Goal: Task Accomplishment & Management: Manage account settings

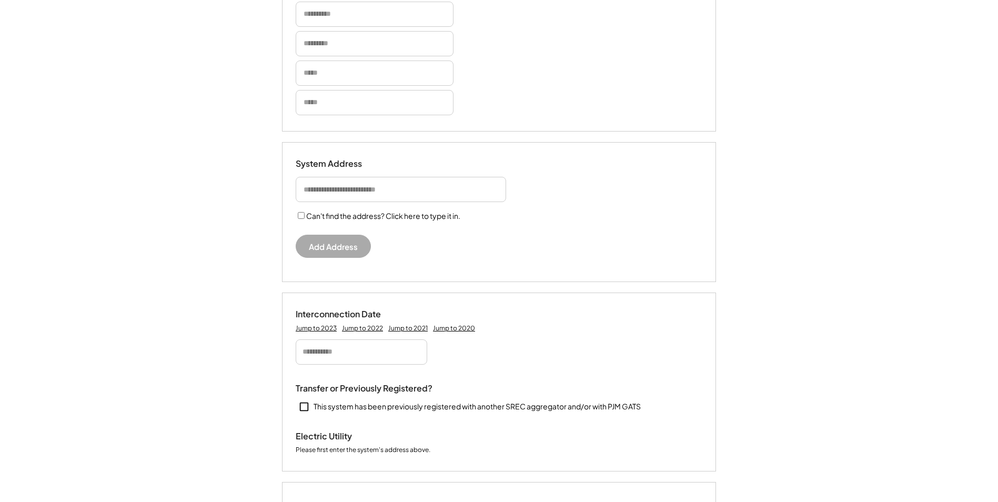
select select "*********"
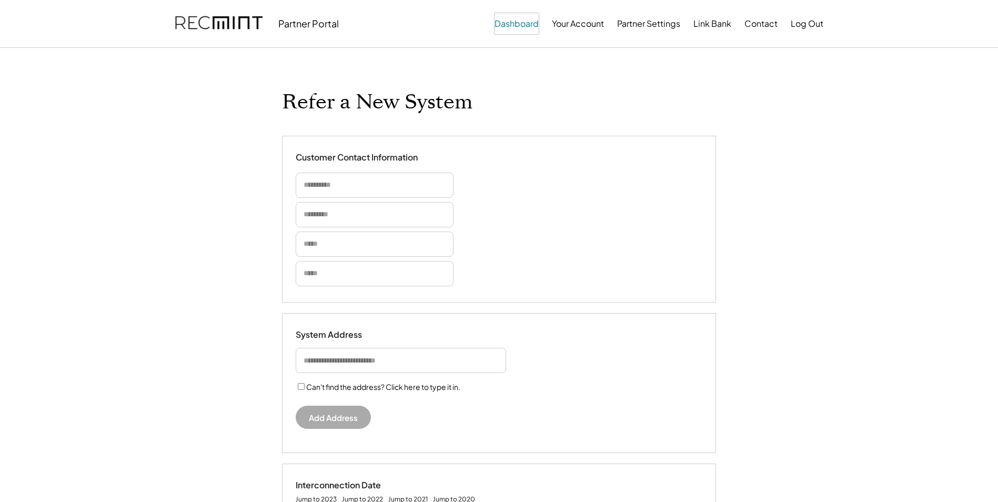
click at [518, 17] on button "Dashboard" at bounding box center [517, 23] width 44 height 21
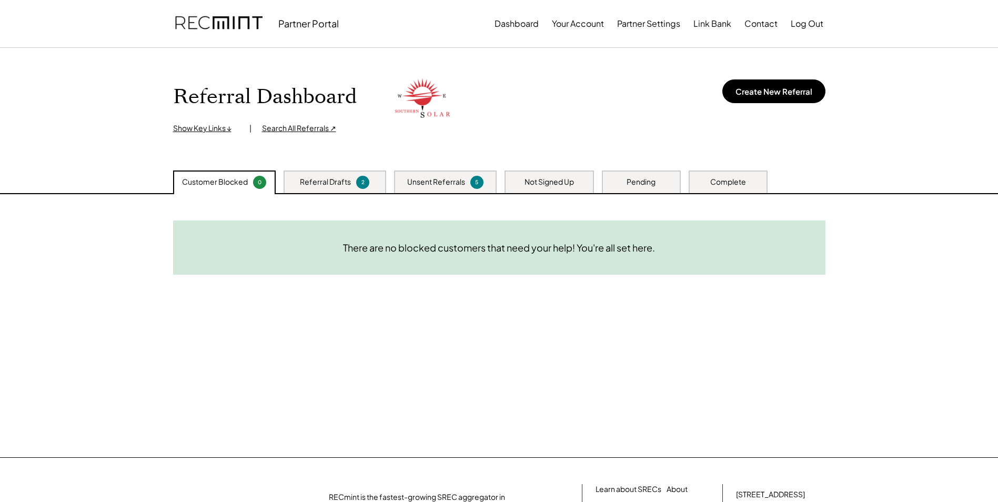
click at [539, 188] on div "Not Signed Up" at bounding box center [549, 182] width 89 height 23
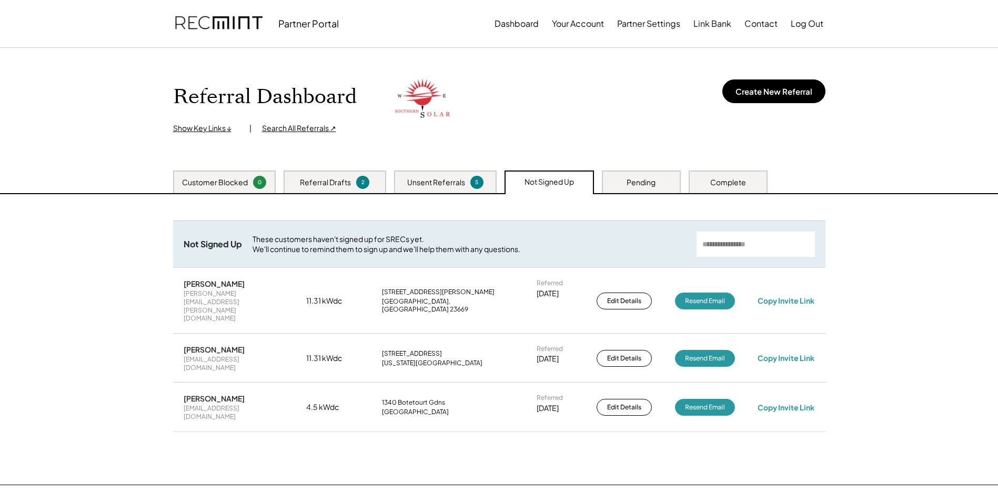
click at [640, 184] on div "Pending" at bounding box center [641, 182] width 29 height 11
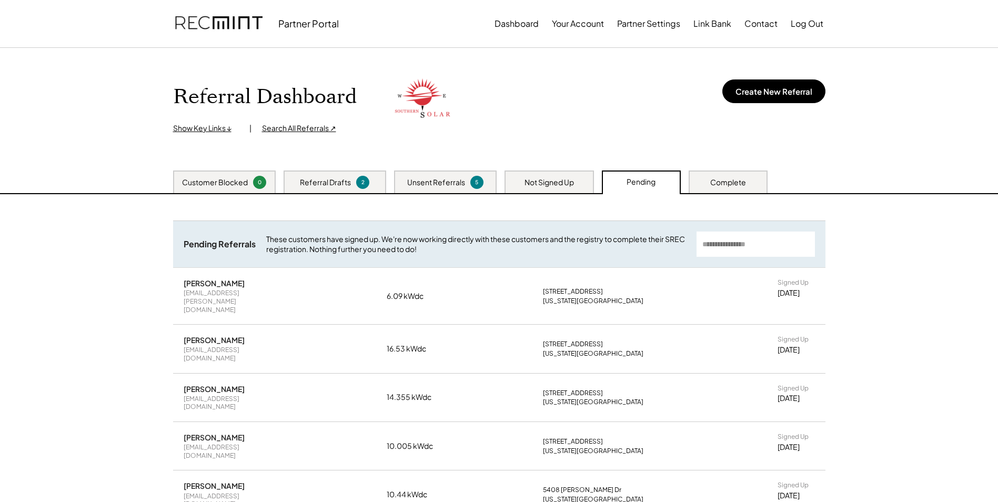
click at [442, 175] on div "Unsent Referrals 5" at bounding box center [445, 182] width 103 height 23
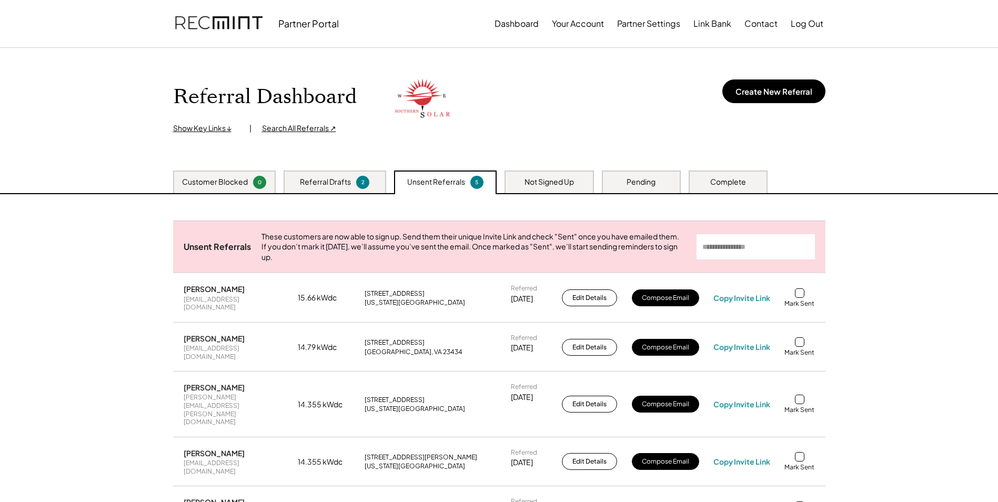
click at [344, 183] on div "Referral Drafts" at bounding box center [325, 182] width 51 height 11
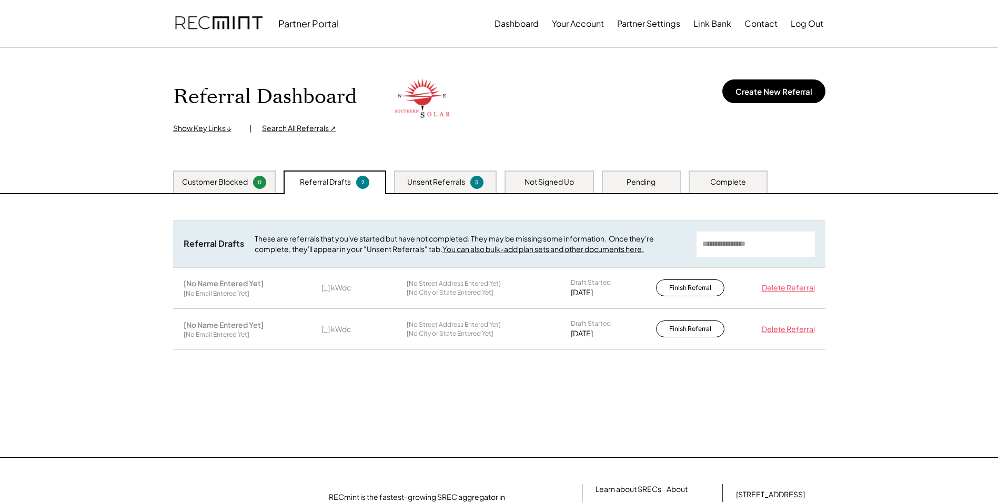
click at [426, 179] on div "Unsent Referrals" at bounding box center [436, 182] width 58 height 11
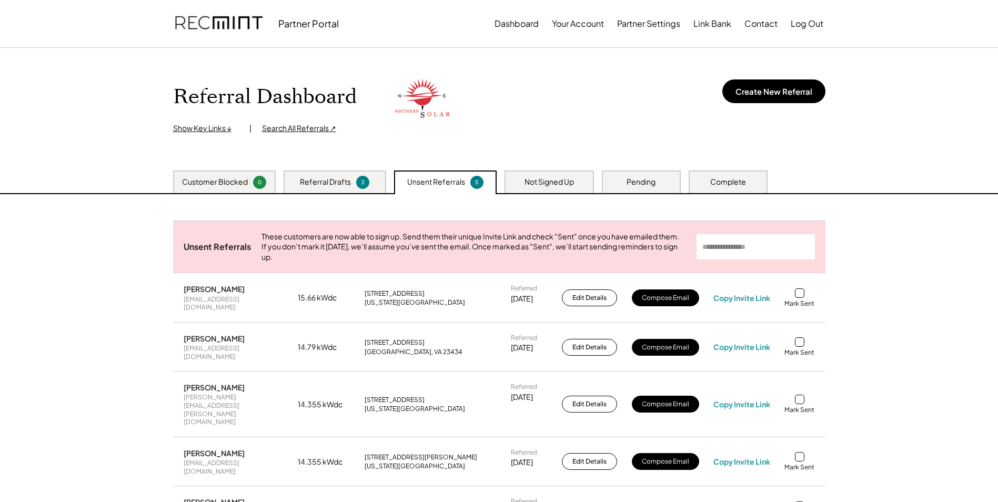
scroll to position [53, 0]
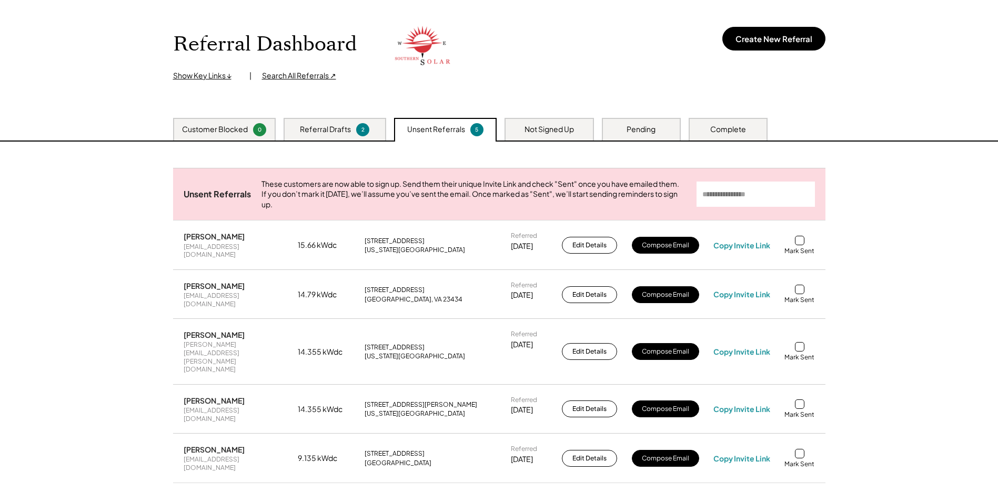
click at [341, 139] on div "Referral Drafts 2" at bounding box center [335, 129] width 103 height 23
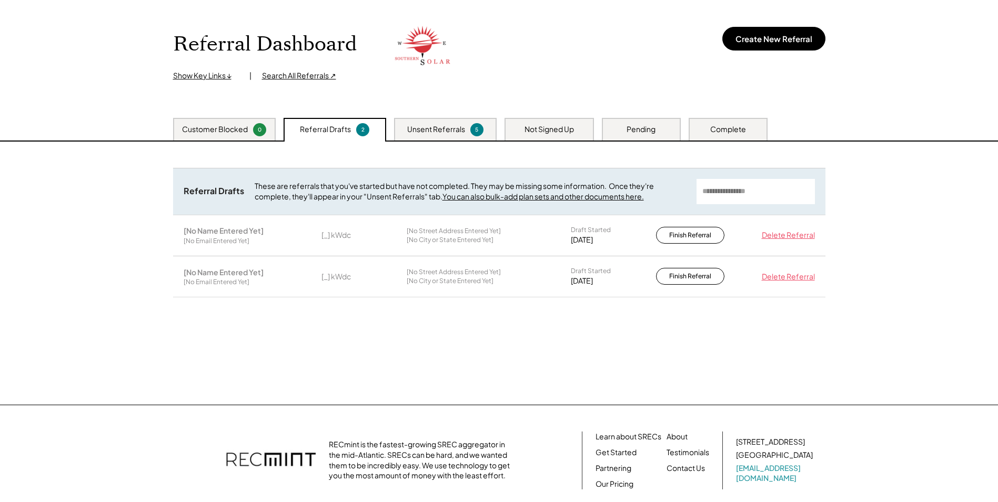
click at [202, 122] on div "Customer Blocked 0" at bounding box center [224, 129] width 103 height 23
